Goal: Task Accomplishment & Management: Use online tool/utility

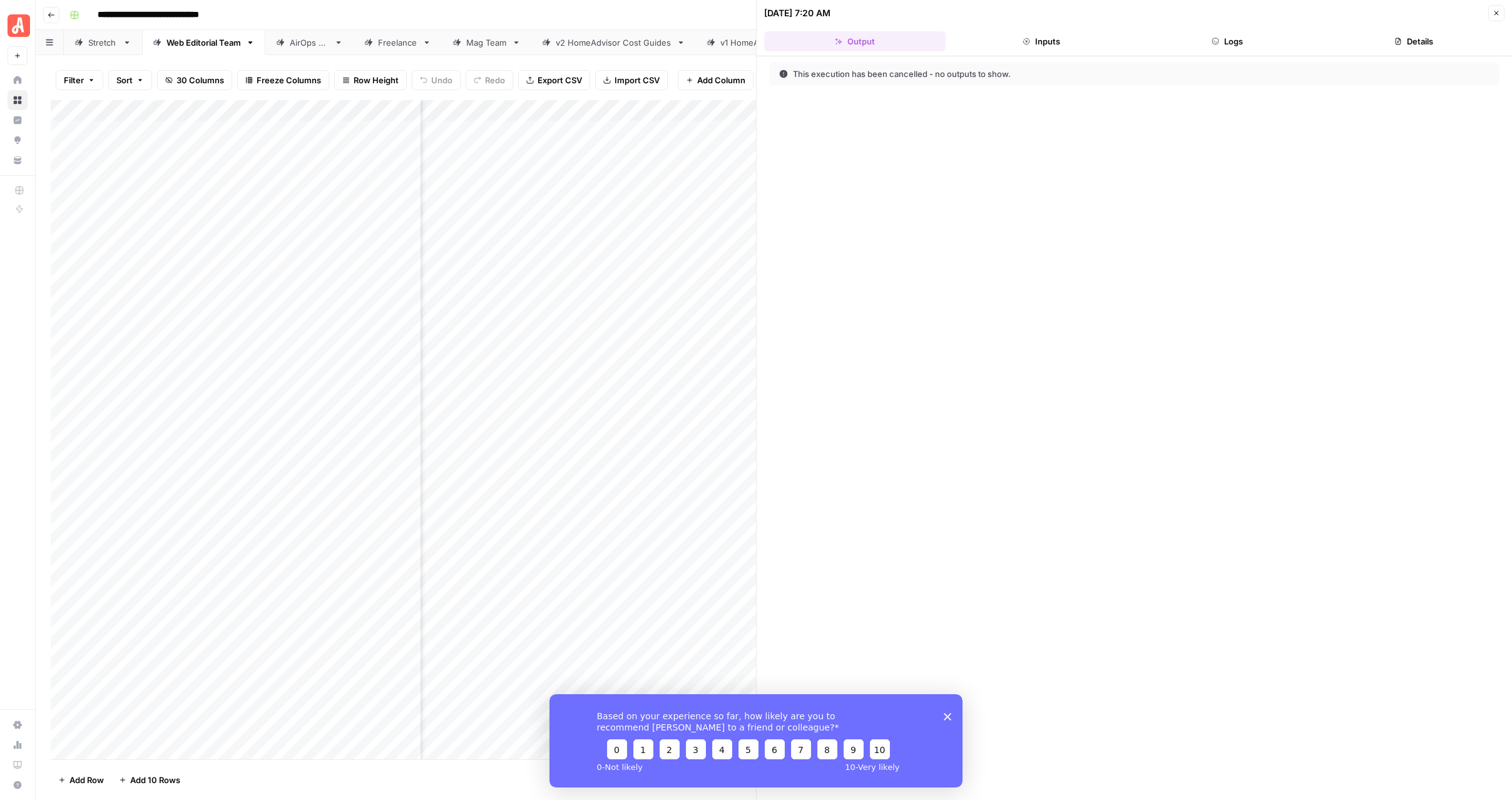
click at [99, 50] on link "Stretch" at bounding box center [103, 42] width 78 height 25
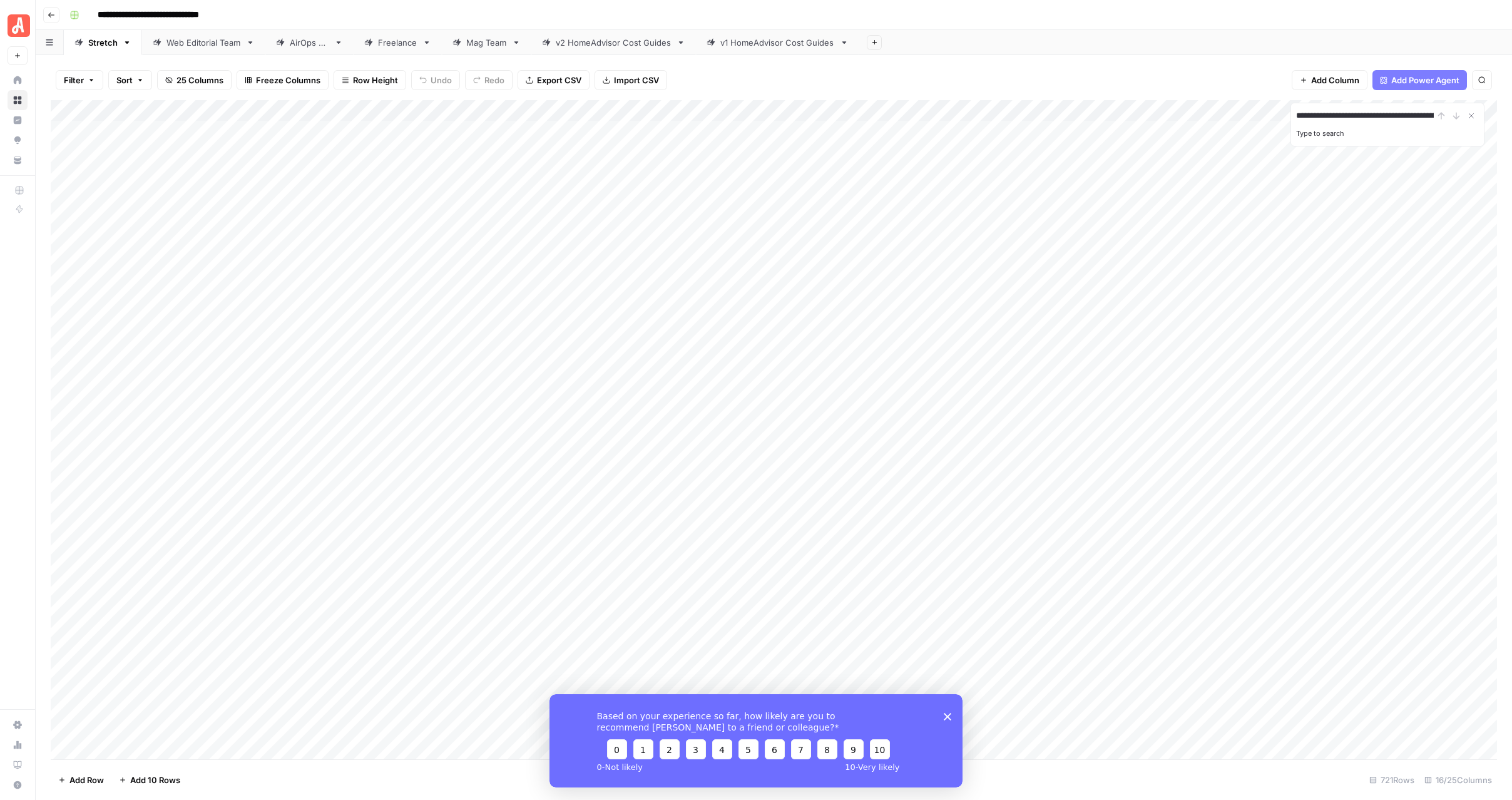
scroll to position [0, 160]
type input "**********"
click at [83, 77] on span "Filter" at bounding box center [74, 80] width 20 height 13
click at [246, 142] on button "Add Filter" at bounding box center [304, 142] width 466 height 16
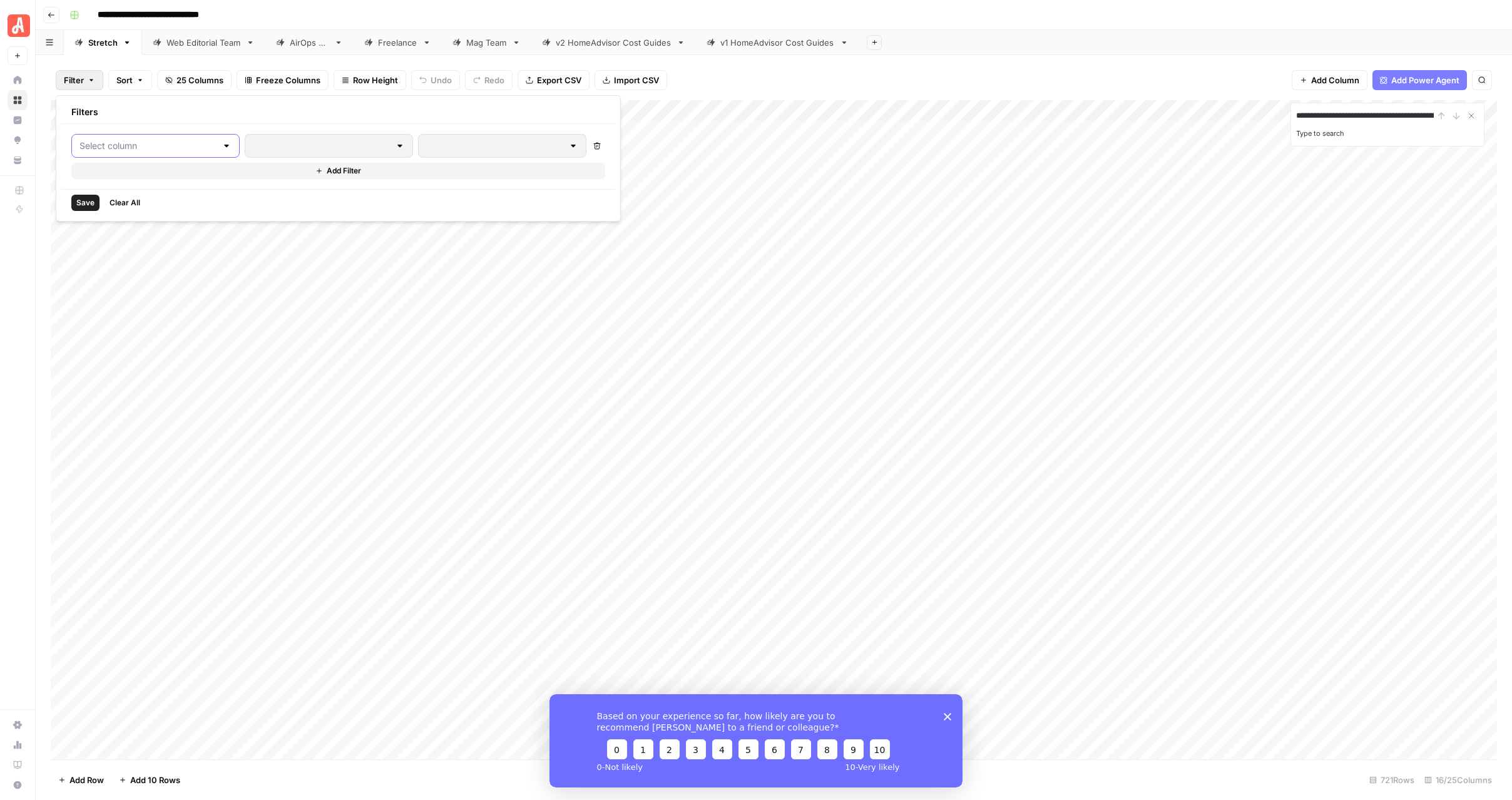
click at [140, 143] on input "text" at bounding box center [148, 146] width 137 height 13
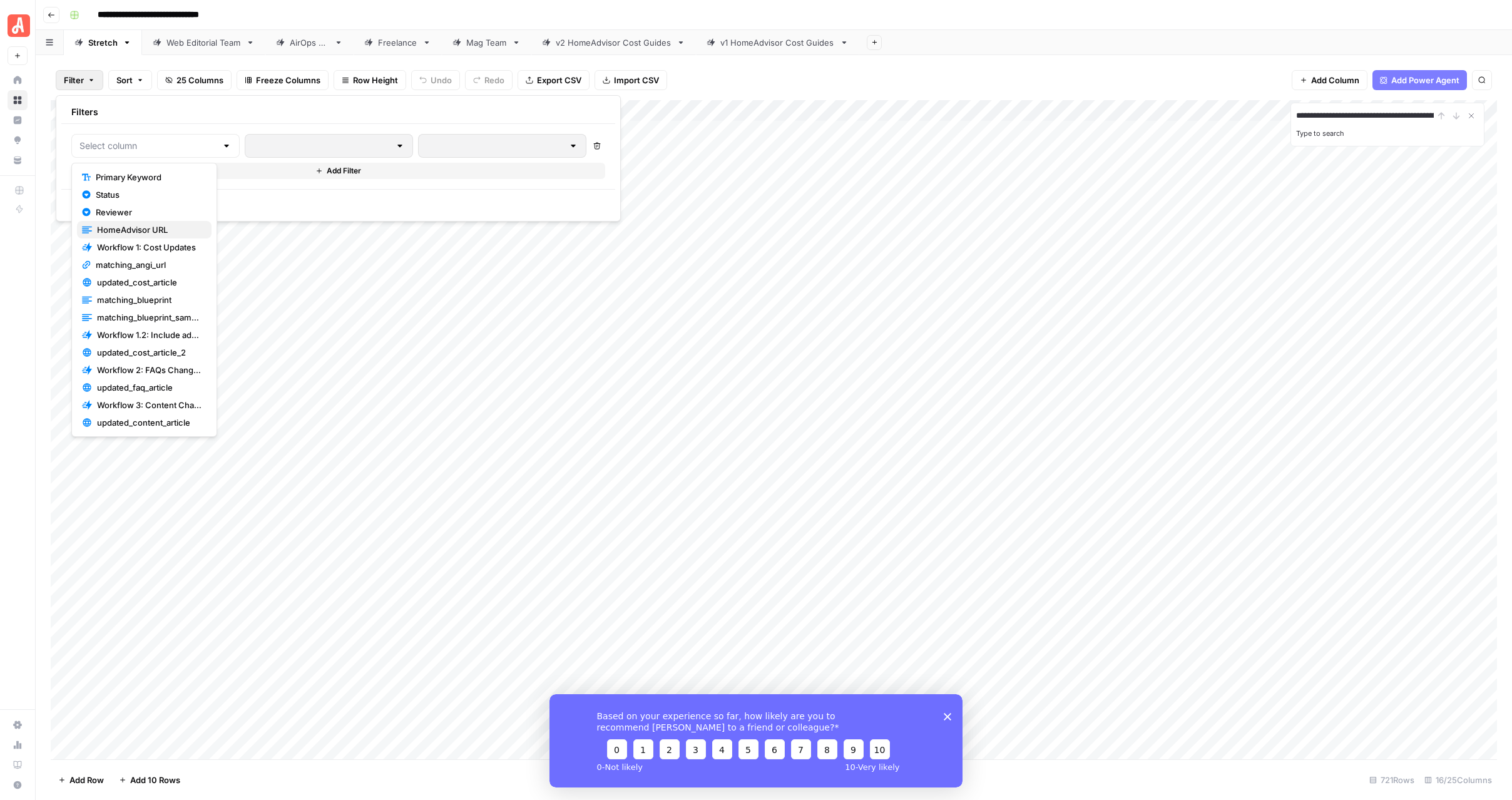
click at [150, 224] on span "HomeAdvisor URL" at bounding box center [149, 230] width 105 height 13
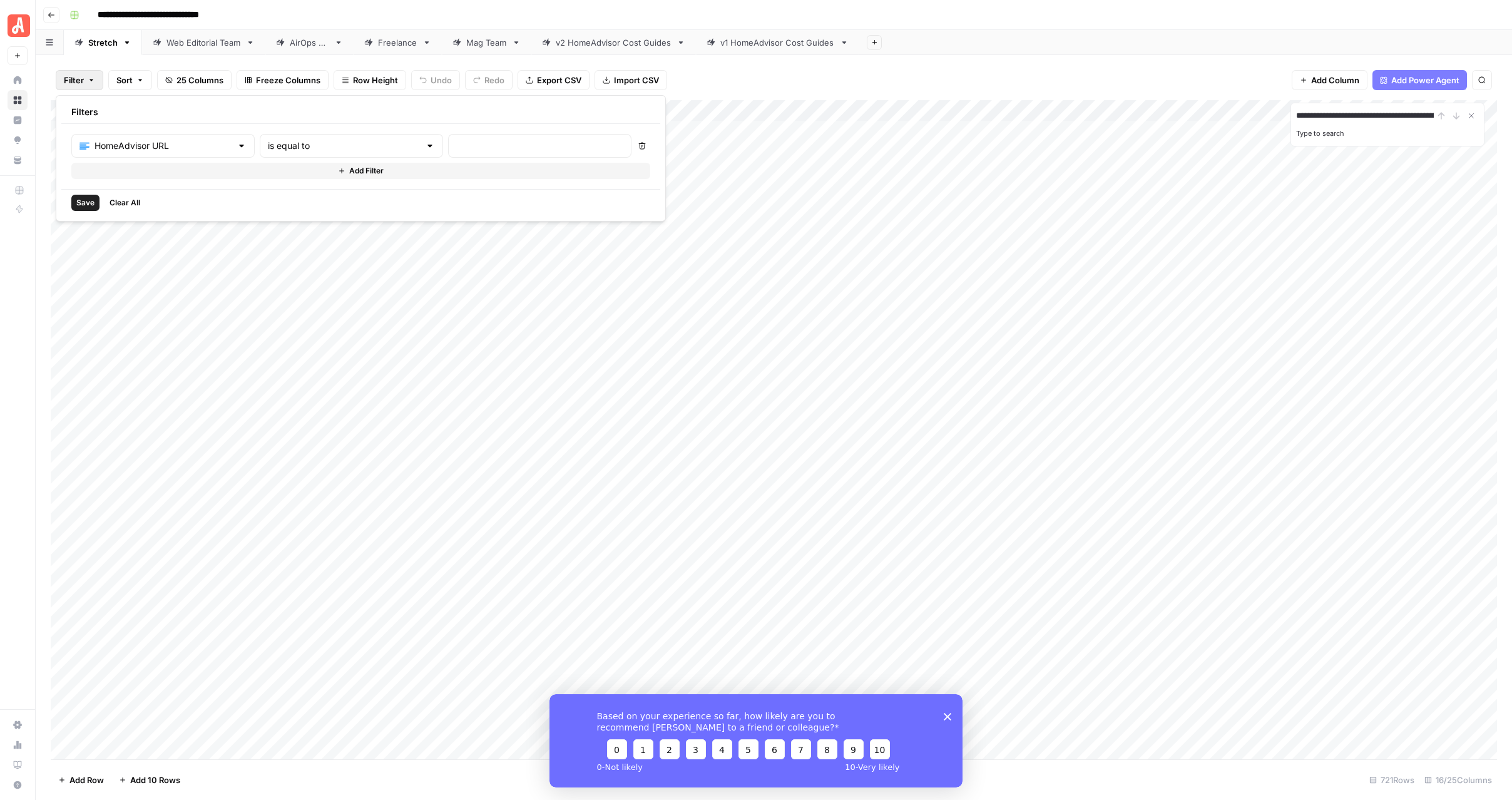
click at [498, 152] on div at bounding box center [539, 145] width 184 height 23
paste input "[URL][DOMAIN_NAME]"
type input "[URL][DOMAIN_NAME]"
click at [77, 201] on span "Save" at bounding box center [85, 203] width 18 height 11
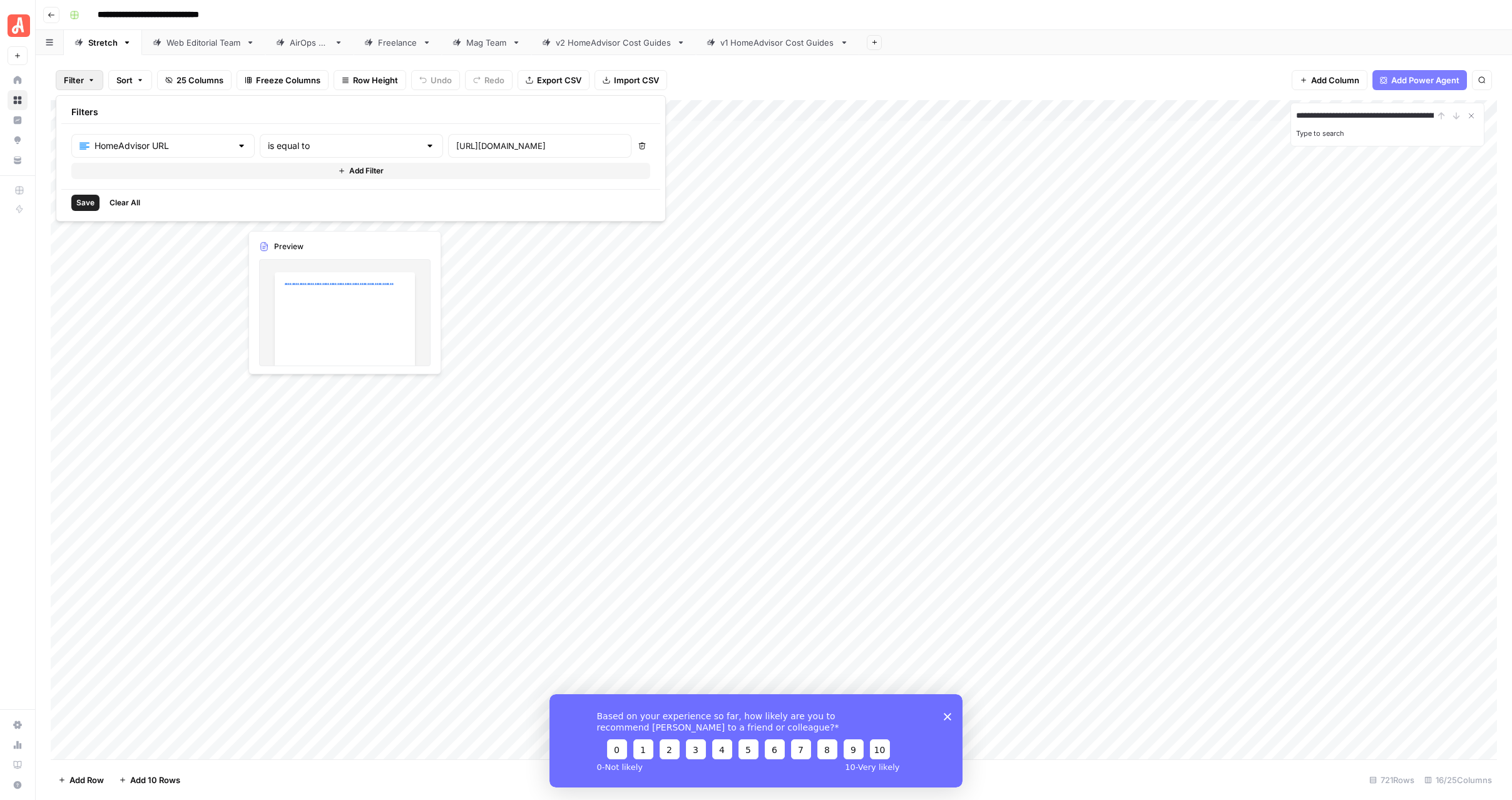
scroll to position [0, 0]
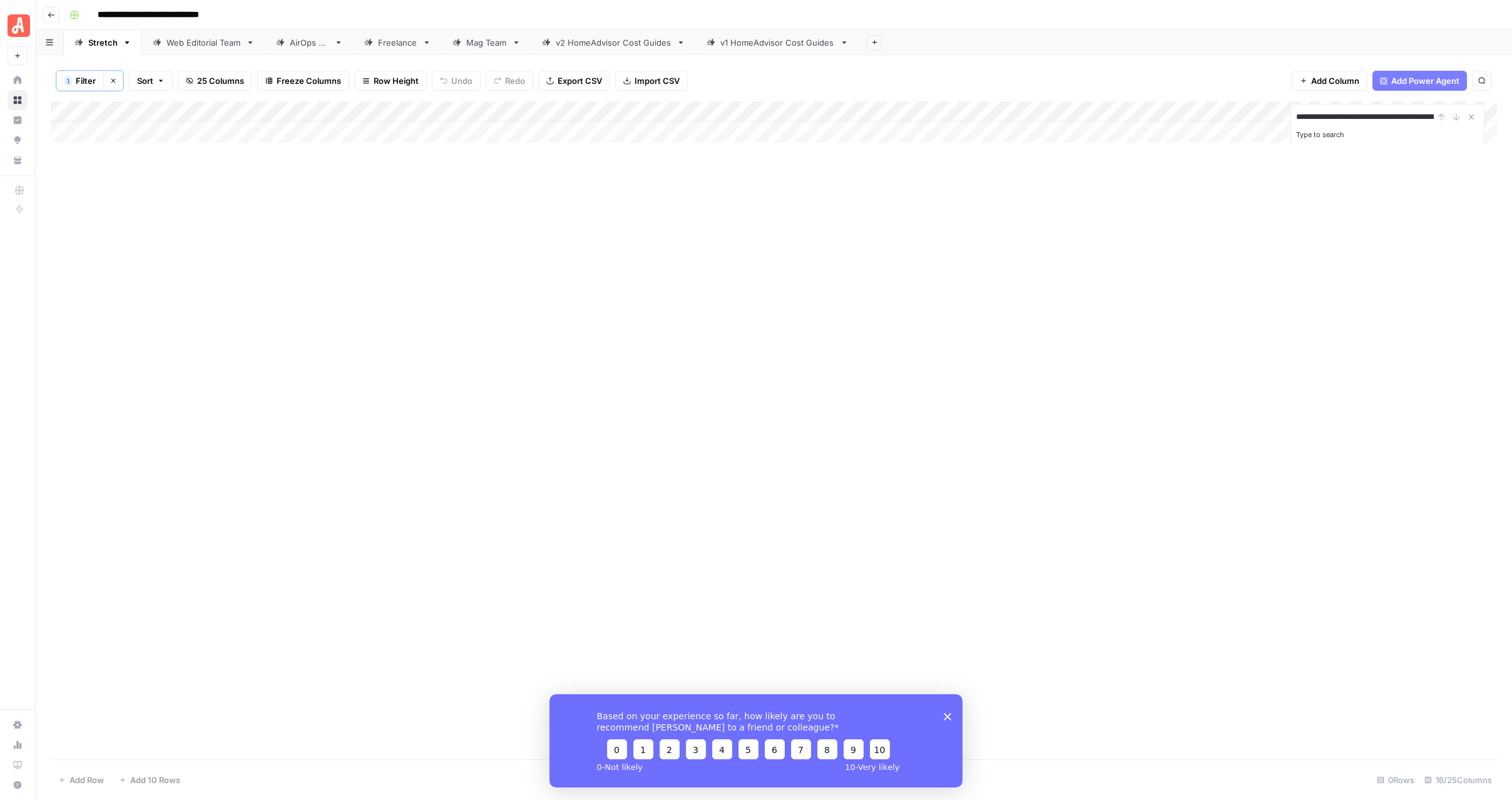
click at [518, 293] on div "**********" at bounding box center [774, 430] width 1446 height 658
click at [118, 82] on button "Clear filters" at bounding box center [113, 81] width 20 height 20
click at [88, 84] on button "Filter" at bounding box center [79, 81] width 48 height 20
click at [134, 135] on div at bounding box center [155, 145] width 168 height 23
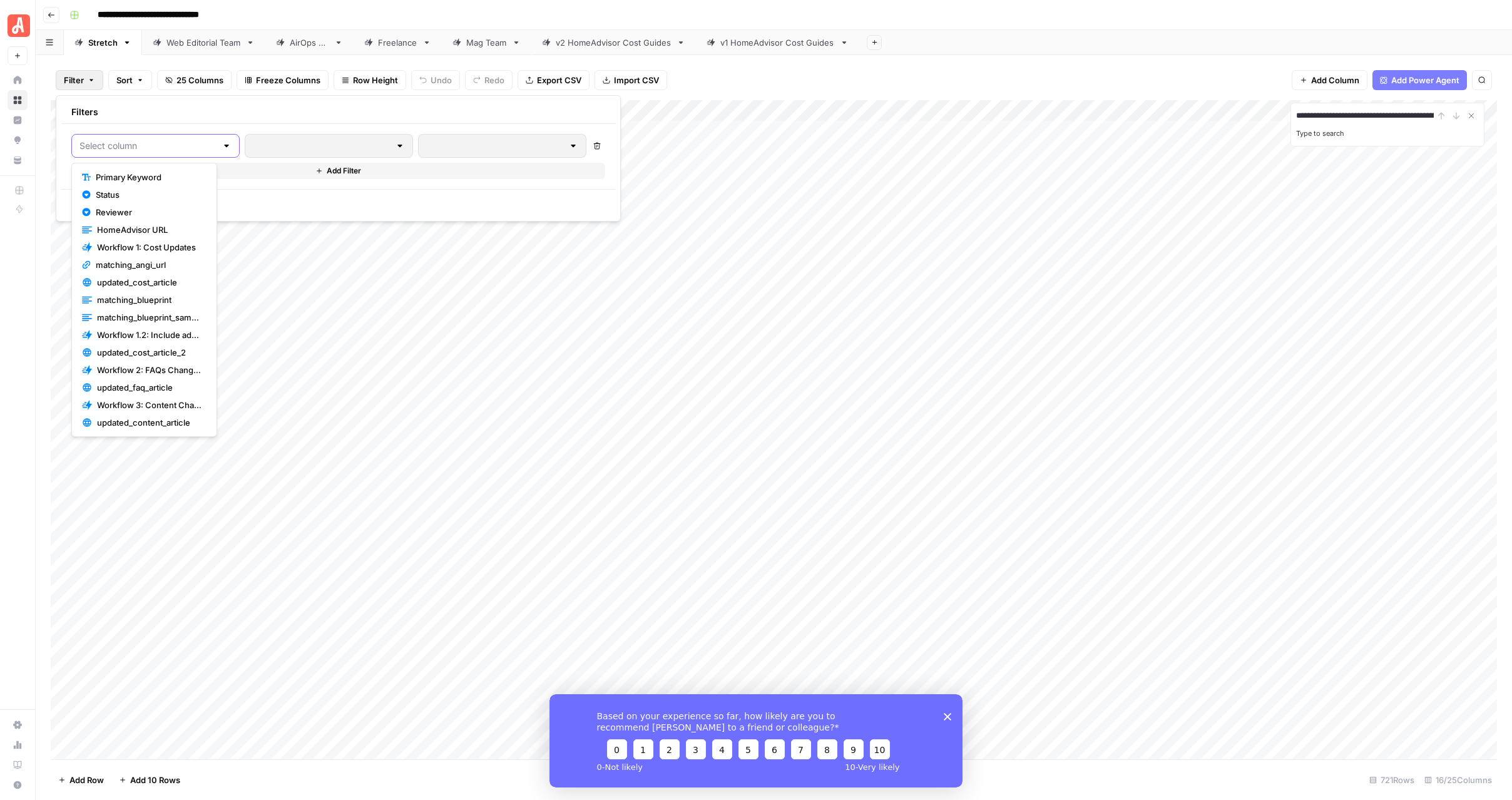
click at [136, 145] on input "text" at bounding box center [148, 146] width 137 height 13
click at [146, 229] on span "HomeAdvisor URL" at bounding box center [149, 230] width 105 height 13
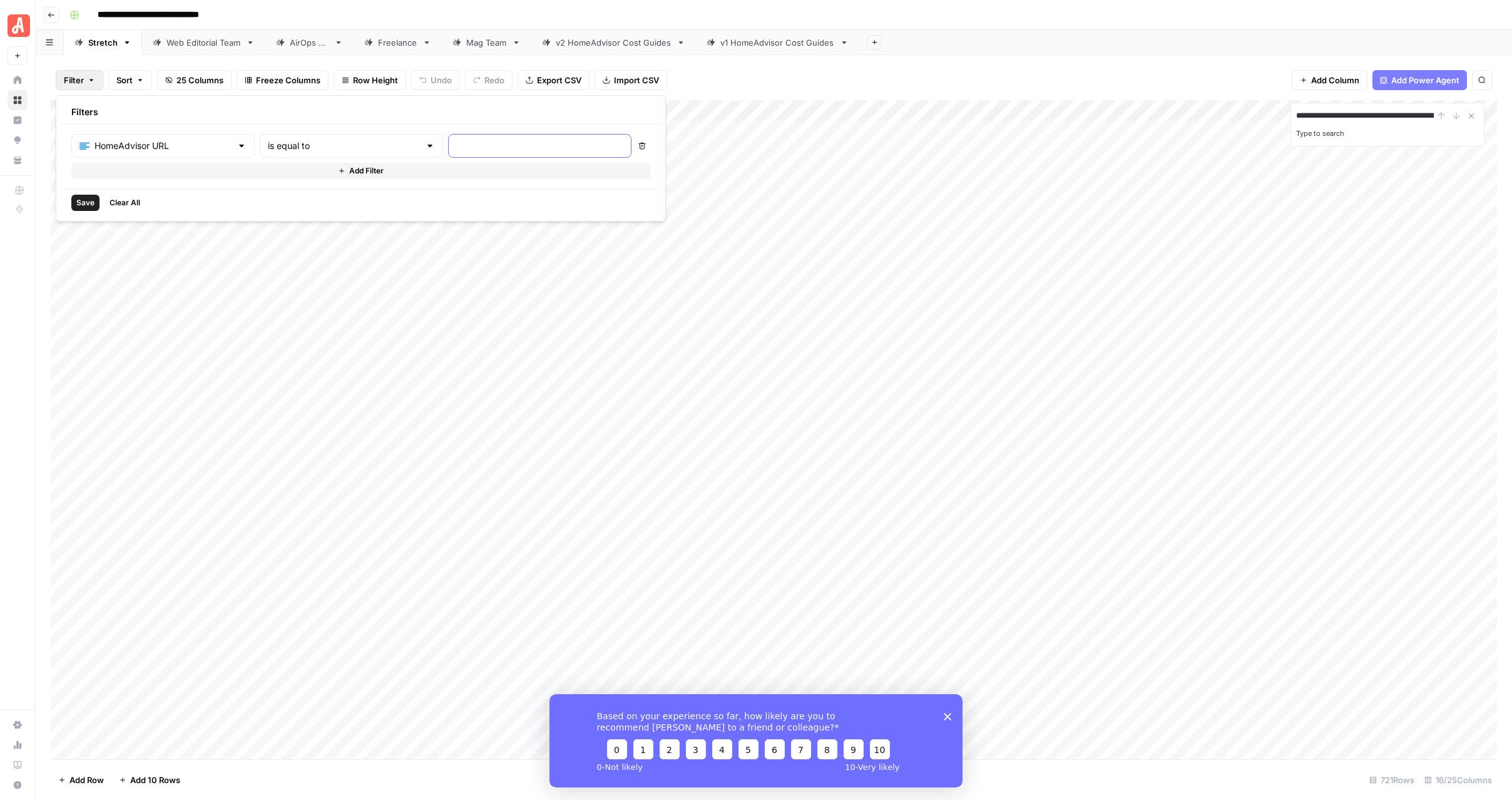
click at [457, 145] on input "text" at bounding box center [540, 146] width 167 height 13
paste input "[URL][DOMAIN_NAME]"
type input "[URL][DOMAIN_NAME]"
click at [81, 202] on span "Save" at bounding box center [85, 203] width 18 height 11
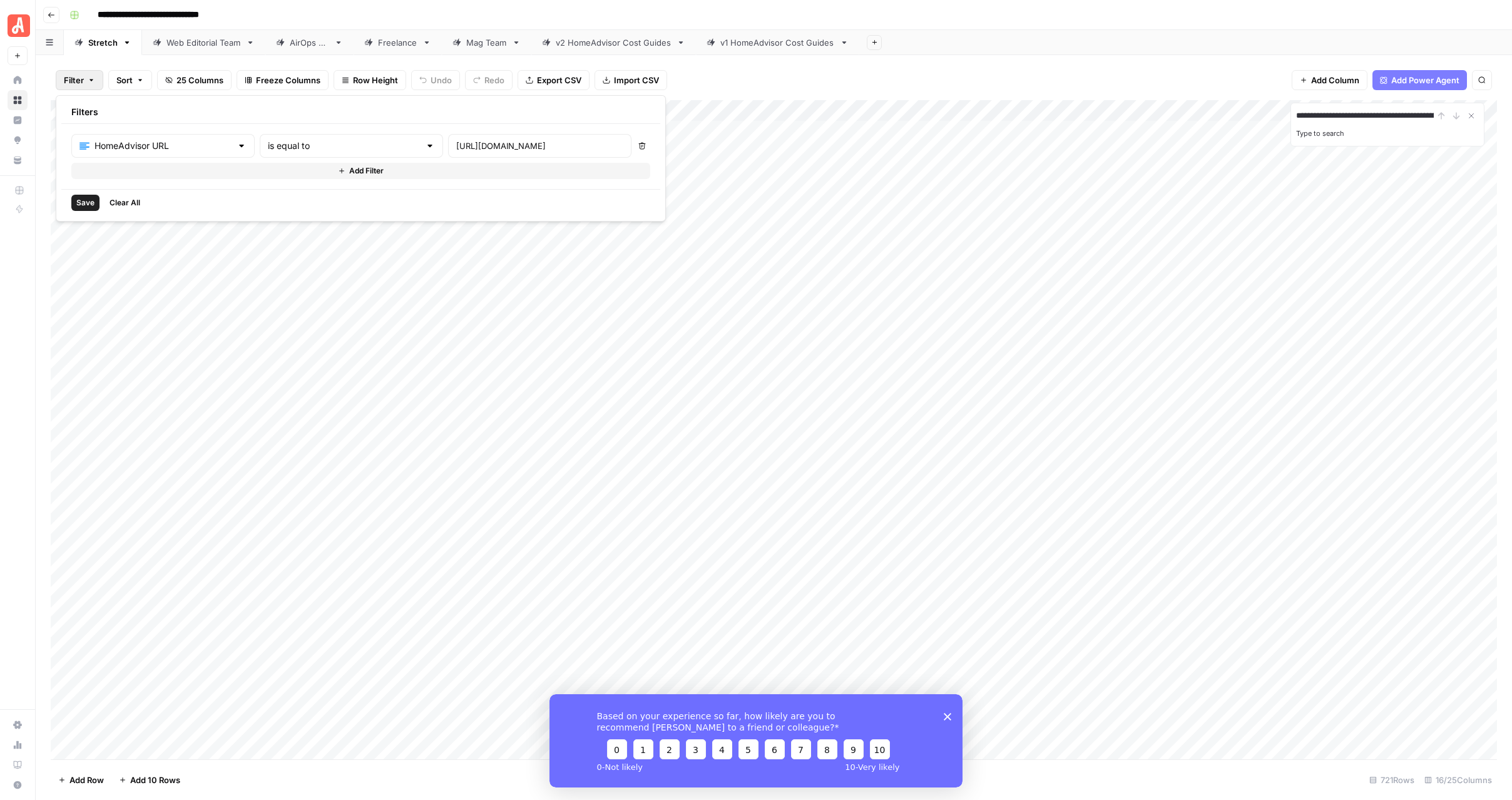
scroll to position [0, 0]
click at [526, 224] on div "**********" at bounding box center [774, 430] width 1446 height 658
click at [114, 82] on icon "button" at bounding box center [113, 81] width 5 height 5
click at [389, 102] on div "Add Column" at bounding box center [774, 429] width 1446 height 659
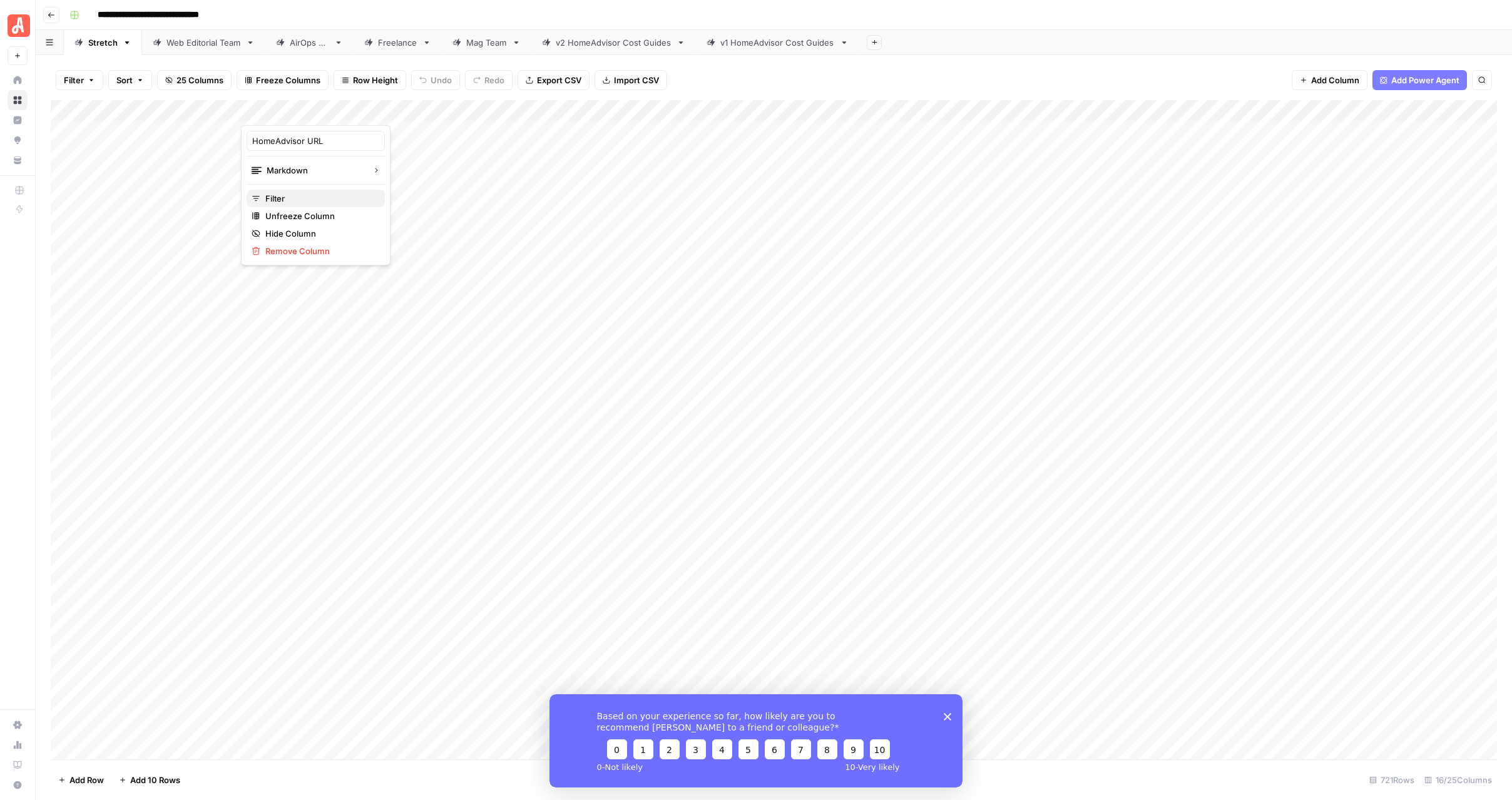
click at [299, 197] on span "Filter" at bounding box center [320, 199] width 109 height 13
click at [457, 147] on input "text" at bounding box center [540, 146] width 167 height 13
paste input "[URL][DOMAIN_NAME]"
type input "[URL][DOMAIN_NAME]"
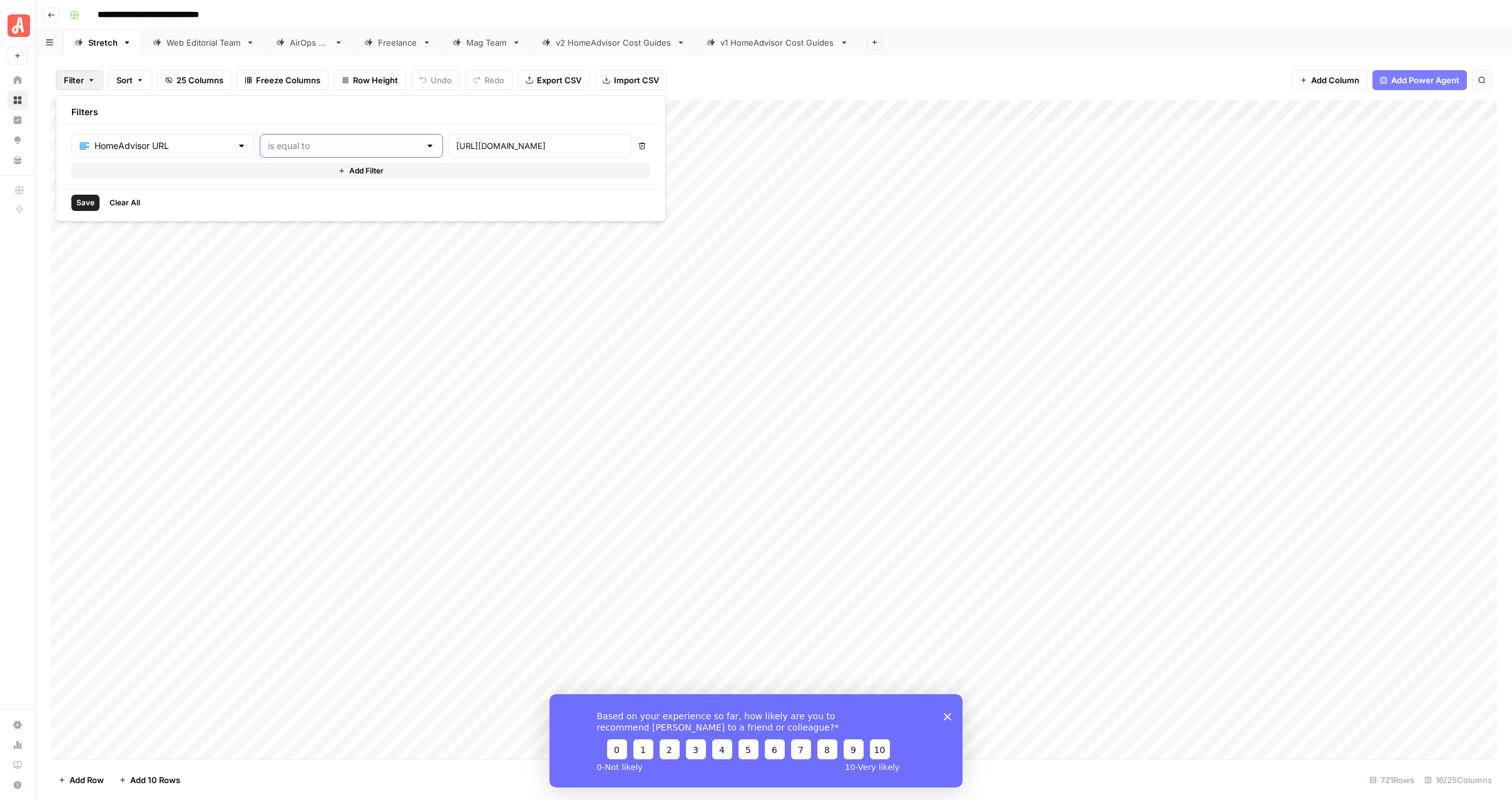
click at [318, 143] on input "text" at bounding box center [344, 146] width 152 height 13
click at [294, 215] on span "contains" at bounding box center [292, 212] width 120 height 13
type input "contains"
drag, startPoint x: 407, startPoint y: 145, endPoint x: 314, endPoint y: 143, distance: 93.0
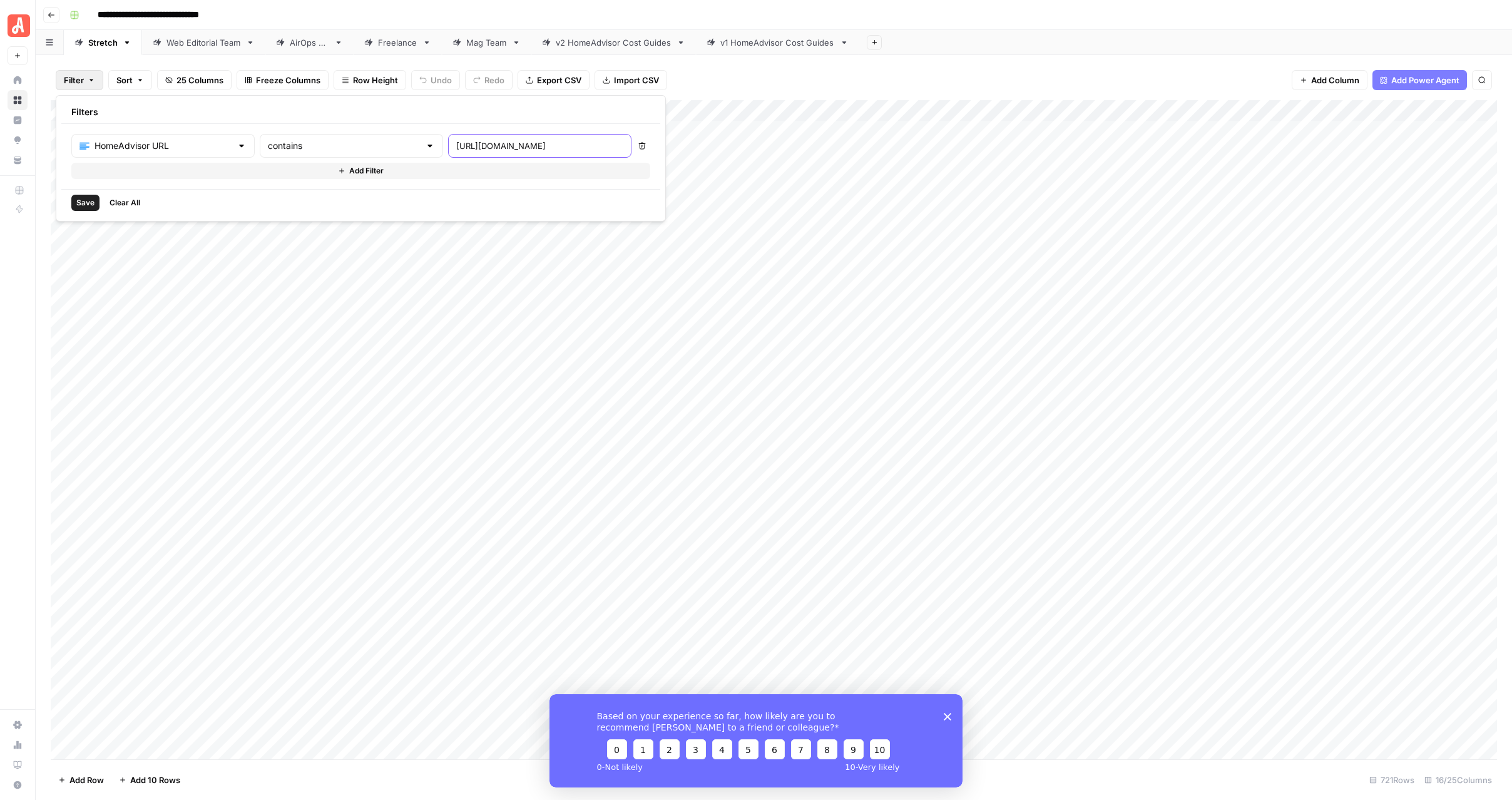
click at [314, 143] on div "HomeAdvisor URL contains [URL][DOMAIN_NAME]" at bounding box center [351, 145] width 560 height 23
type input "[DOMAIN_NAME][URL]"
click at [83, 206] on span "Save" at bounding box center [85, 203] width 18 height 11
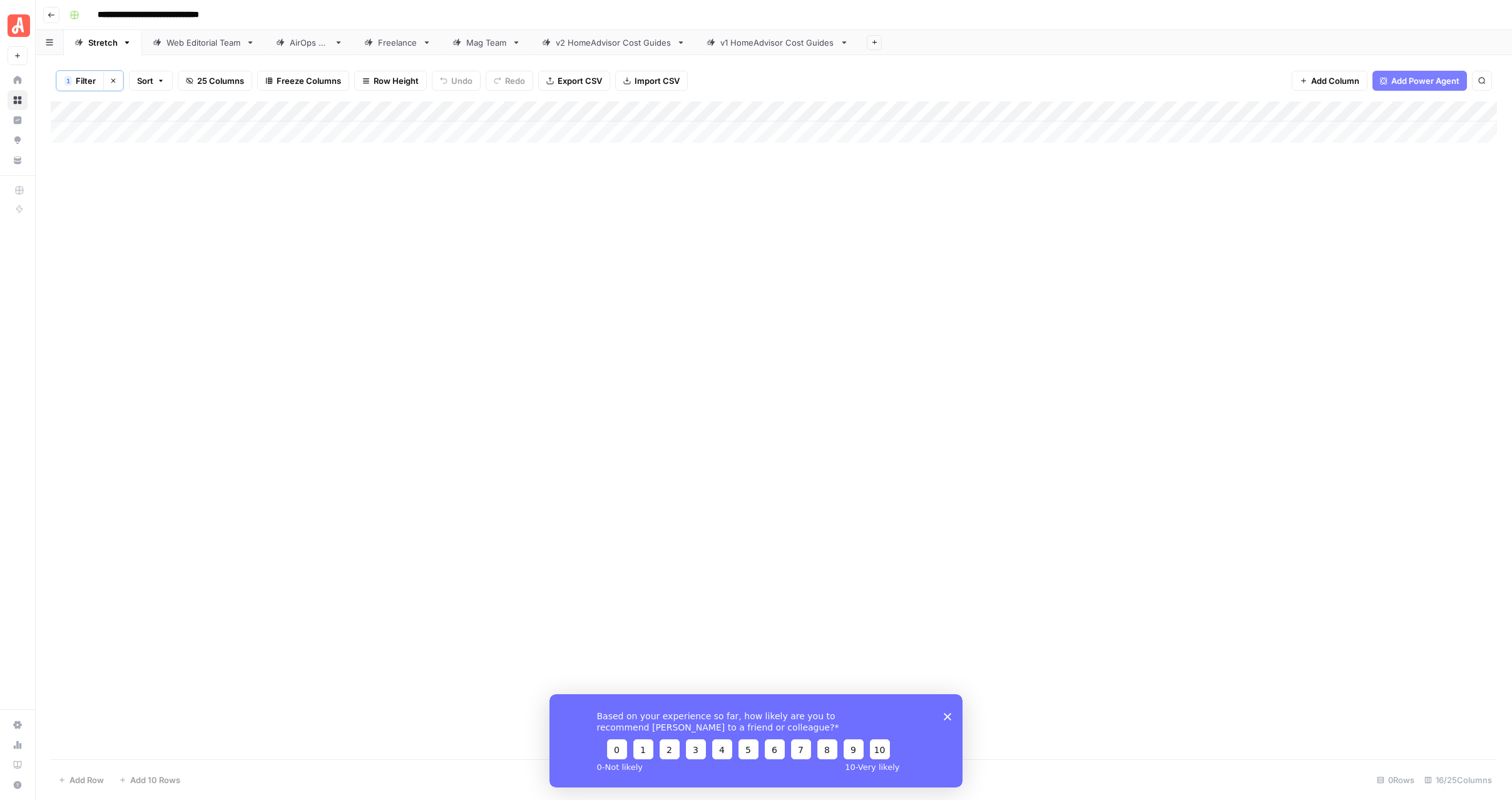
click at [490, 108] on div "Add Column" at bounding box center [774, 122] width 1446 height 41
click at [324, 196] on span "Filter" at bounding box center [320, 199] width 109 height 13
click at [635, 145] on button "Delete" at bounding box center [643, 146] width 16 height 16
click at [81, 200] on span "Save" at bounding box center [85, 203] width 18 height 11
click at [199, 43] on div "Web Editorial Team" at bounding box center [203, 42] width 74 height 13
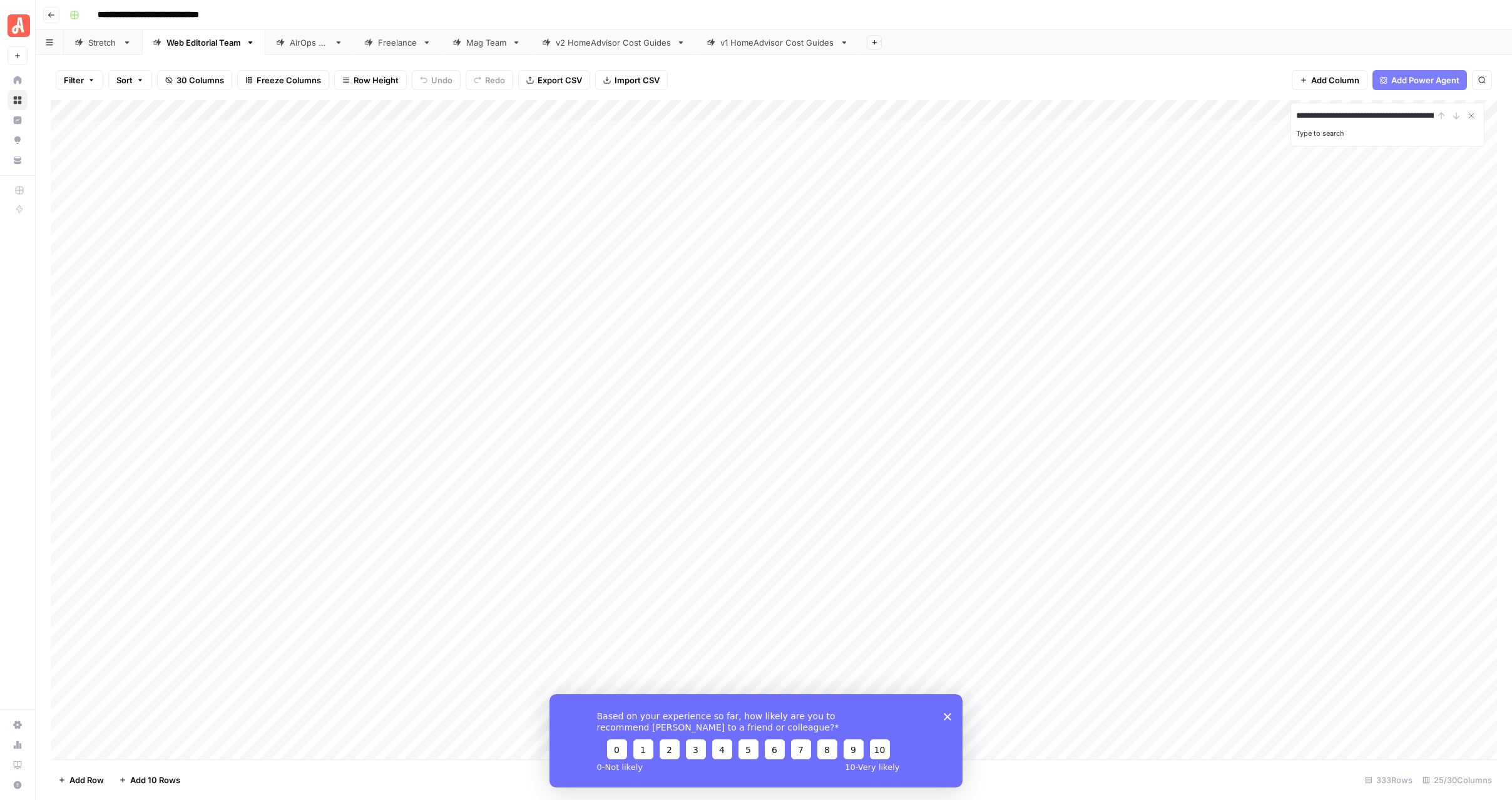
type input "**********"
click at [1341, 135] on label "Type to search" at bounding box center [1320, 133] width 48 height 9
click at [1341, 124] on input "**********" at bounding box center [1365, 115] width 138 height 15
click at [1034, 62] on div "Filter Sort 30 Columns Freeze Columns Row Height Undo Redo Export CSV Import CS…" at bounding box center [774, 80] width 1446 height 40
type input "**********"
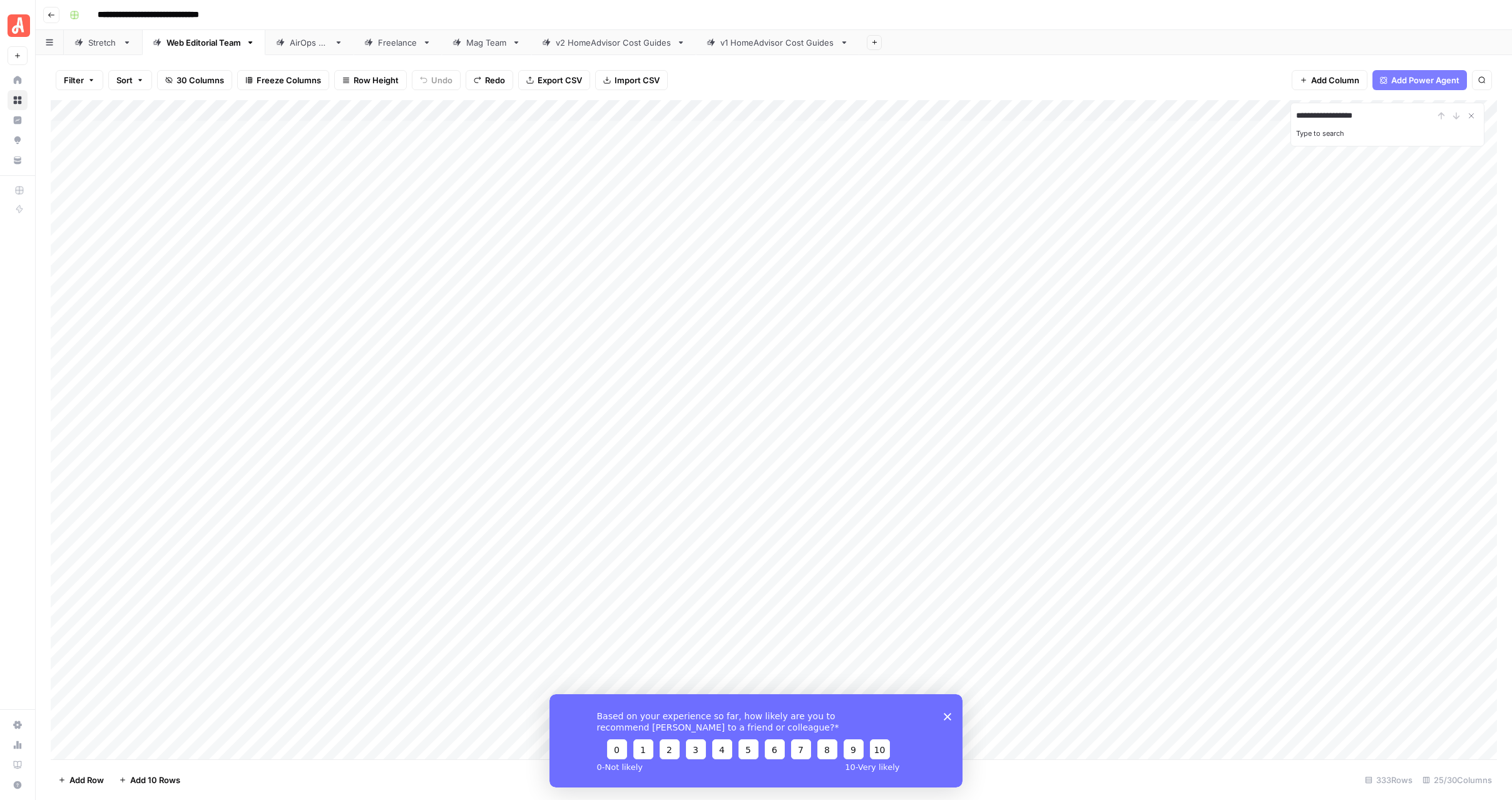
click at [676, 162] on div "Add Column" at bounding box center [774, 429] width 1446 height 659
click at [835, 111] on div "Add Column" at bounding box center [774, 429] width 1446 height 659
click at [469, 240] on span "Filter" at bounding box center [500, 244] width 109 height 13
type input "HomeAdvisor URL"
click at [267, 149] on input "text" at bounding box center [342, 146] width 151 height 13
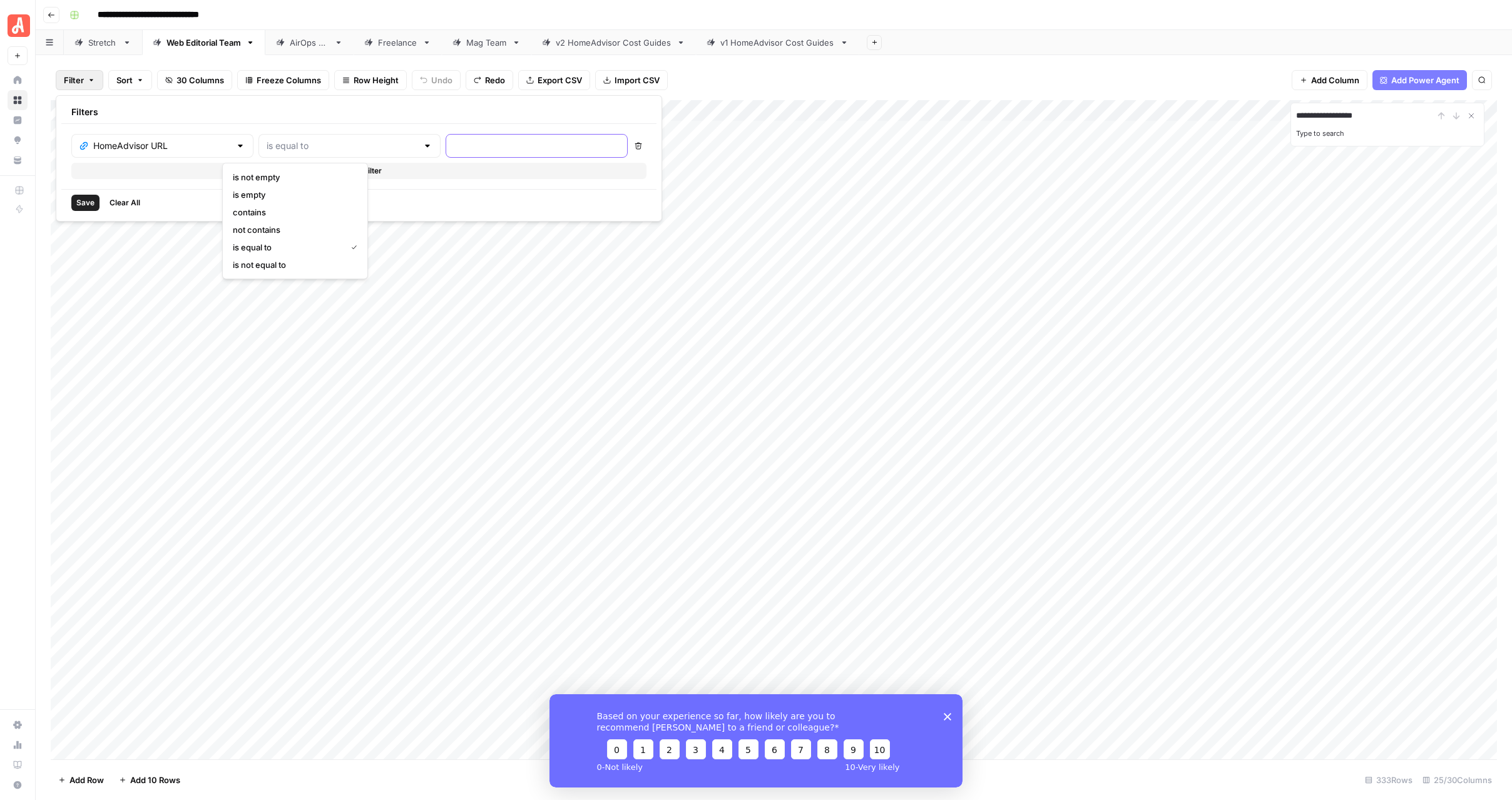
type input "is equal to"
click at [453, 146] on input "text" at bounding box center [536, 146] width 166 height 13
paste input "[URL][DOMAIN_NAME]"
type input "[URL][DOMAIN_NAME]"
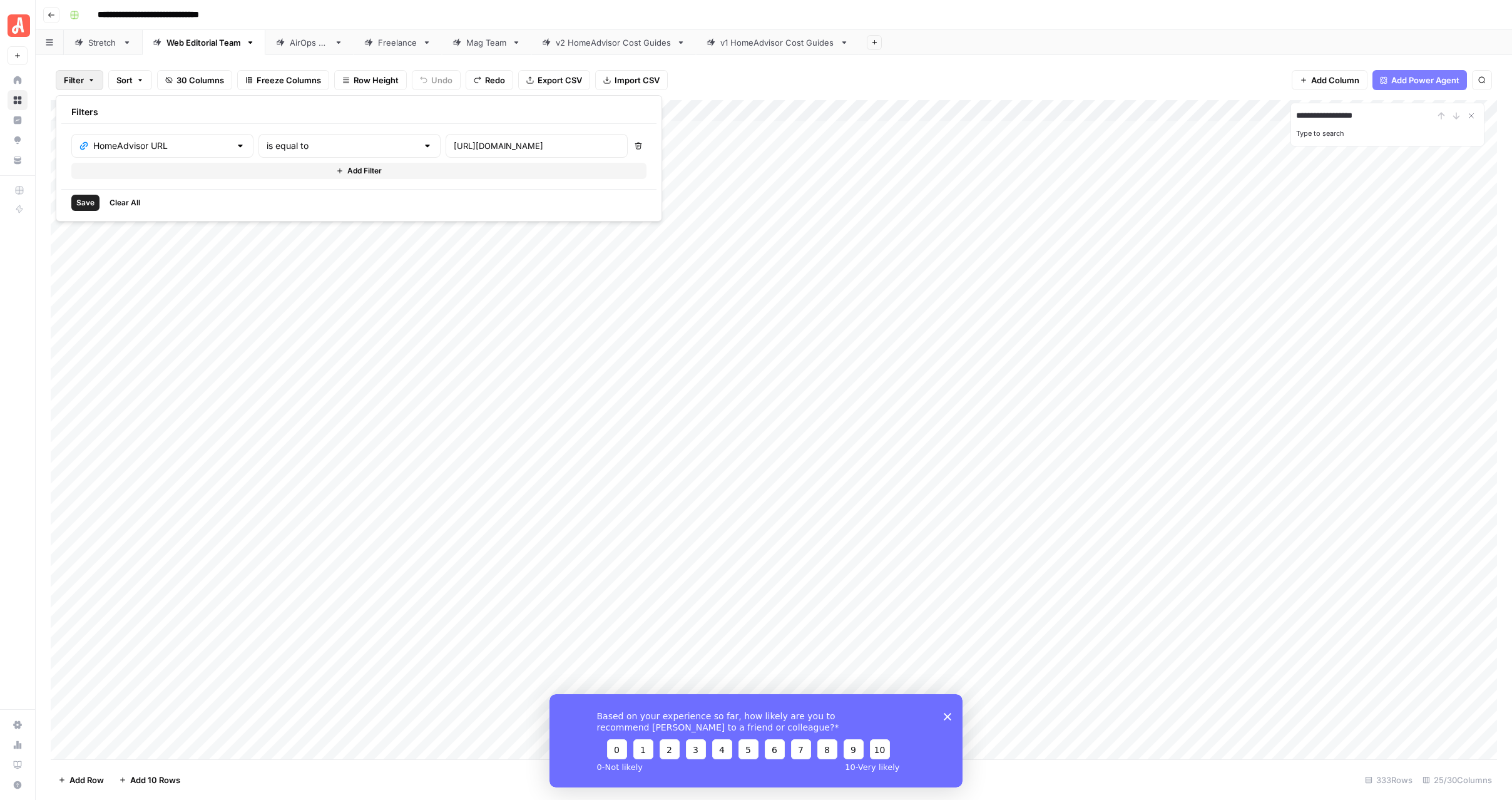
scroll to position [0, 0]
click at [91, 203] on span "Save" at bounding box center [85, 203] width 18 height 11
click at [494, 253] on div "**********" at bounding box center [774, 430] width 1446 height 658
click at [976, 133] on div "Add Column" at bounding box center [774, 133] width 1446 height 63
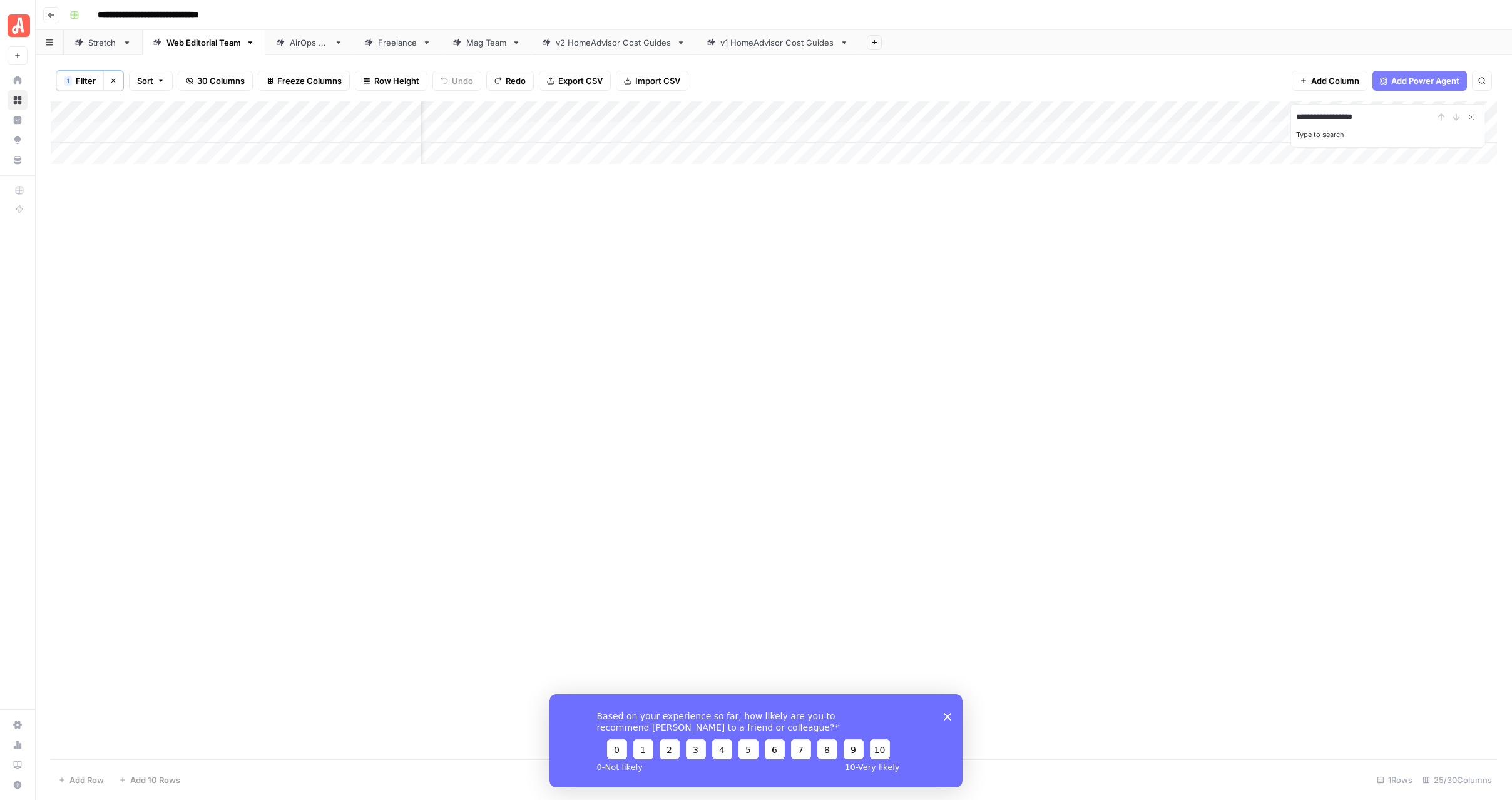
click at [892, 130] on div "Add Column" at bounding box center [774, 133] width 1446 height 63
click at [893, 166] on div "**********" at bounding box center [774, 430] width 1446 height 658
